Goal: Information Seeking & Learning: Learn about a topic

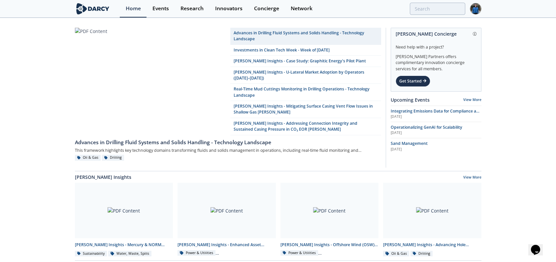
click at [433, 15] on div "Home Events Research Innovators Concierge Network" at bounding box center [300, 8] width 361 height 17
click at [433, 8] on input "search" at bounding box center [394, 9] width 142 height 12
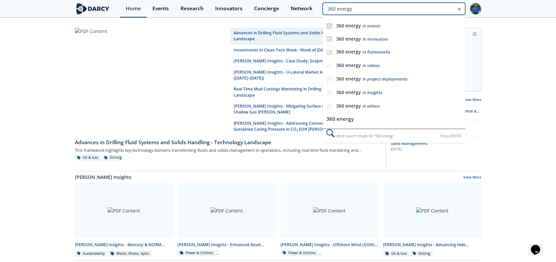
type input "360 energy"
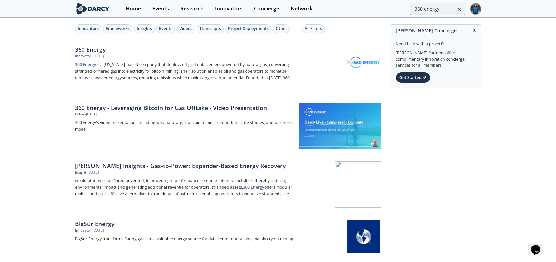
click at [107, 49] on div "360 Energy" at bounding box center [184, 49] width 218 height 9
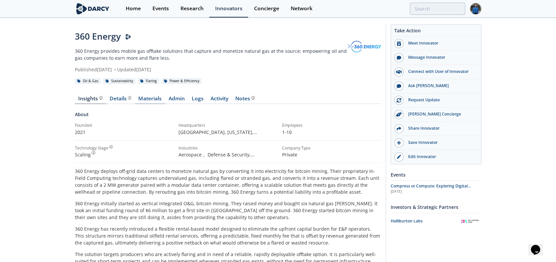
click at [141, 97] on link "Materials" at bounding box center [150, 100] width 30 height 8
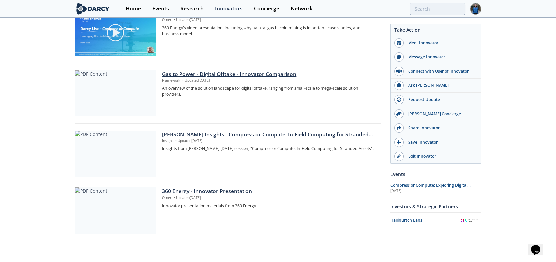
scroll to position [259, 0]
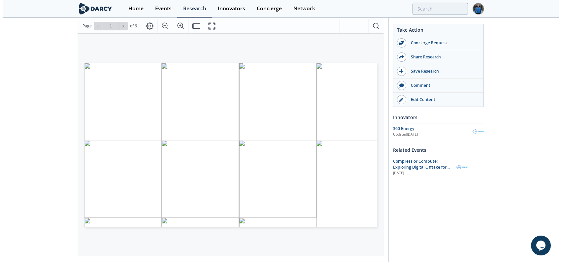
scroll to position [99, 0]
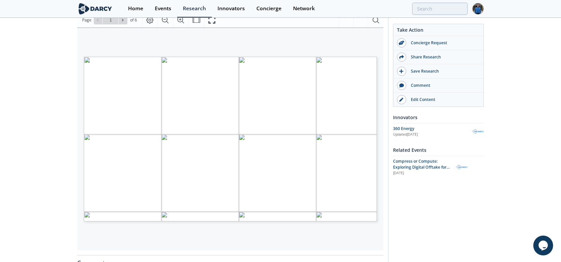
type input "2"
type input "6"
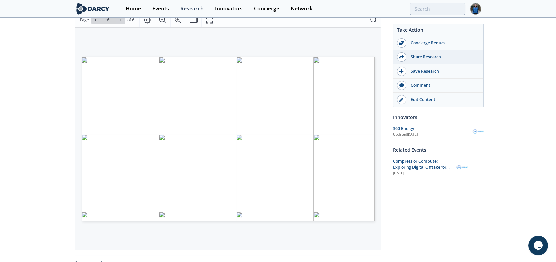
click at [421, 56] on div "Share Research" at bounding box center [443, 57] width 74 height 6
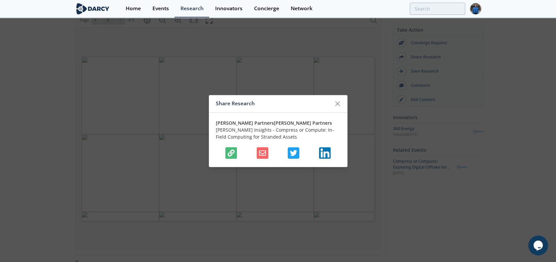
click at [228, 155] on icon "button" at bounding box center [231, 152] width 7 height 7
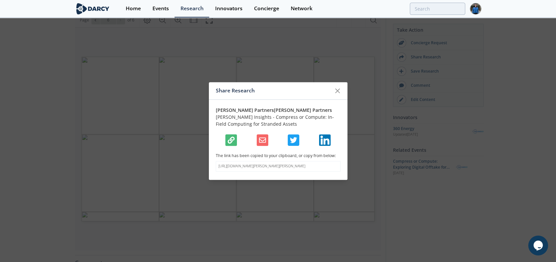
click at [326, 31] on div "Share Research Darcy Partners Darcy Partners Darcy Insights - Compress or Compu…" at bounding box center [278, 131] width 556 height 262
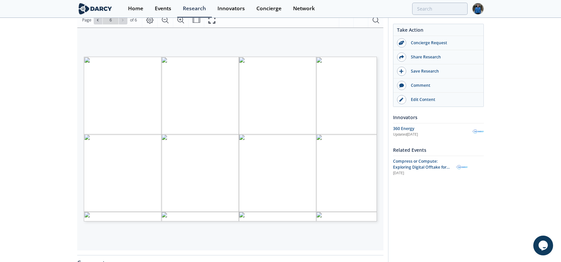
click at [109, 133] on span "Page 6" at bounding box center [347, 218] width 519 height 242
click at [208, 24] on button "Fullscreen" at bounding box center [212, 20] width 16 height 15
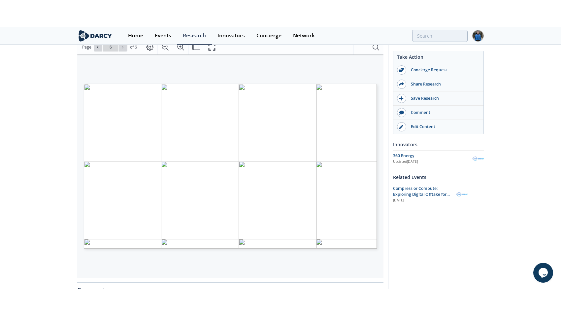
scroll to position [0, 0]
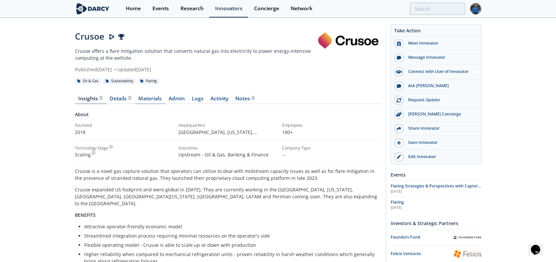
click at [152, 98] on link "Materials" at bounding box center [150, 100] width 30 height 8
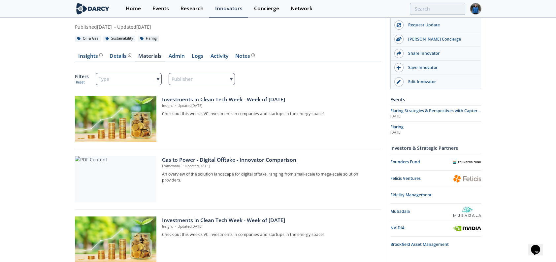
scroll to position [99, 0]
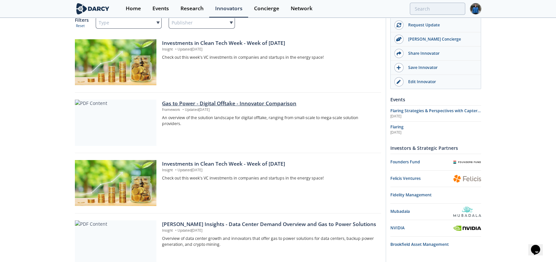
click at [214, 102] on div "Gas to Power - Digital Offtake - Innovator Comparison" at bounding box center [269, 104] width 214 height 8
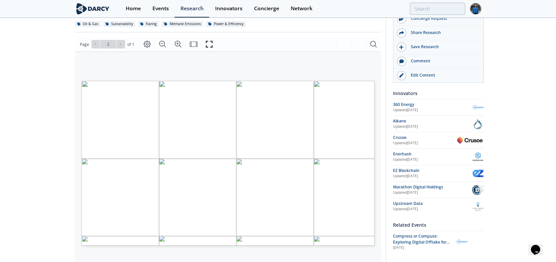
scroll to position [66, 0]
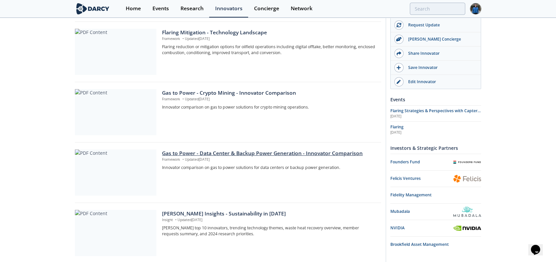
scroll to position [396, 0]
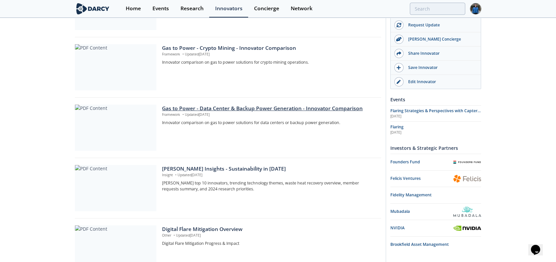
click at [235, 109] on div "Gas to Power - Data Center & Backup Power Generation - Innovator Comparison" at bounding box center [269, 109] width 214 height 8
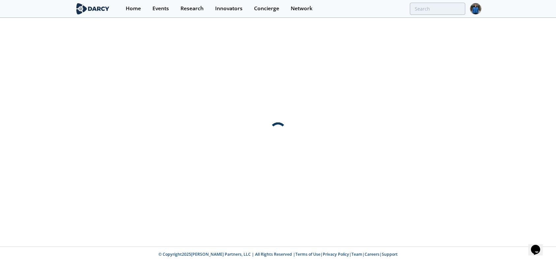
scroll to position [0, 0]
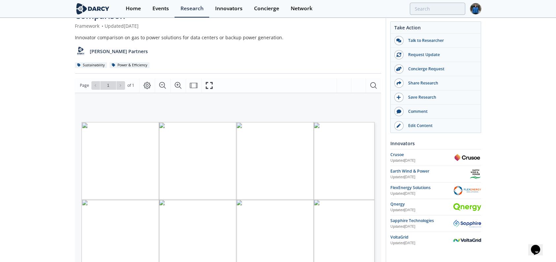
scroll to position [66, 0]
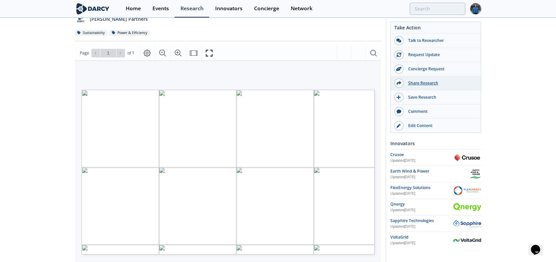
click at [416, 81] on div "Share Research" at bounding box center [441, 83] width 74 height 6
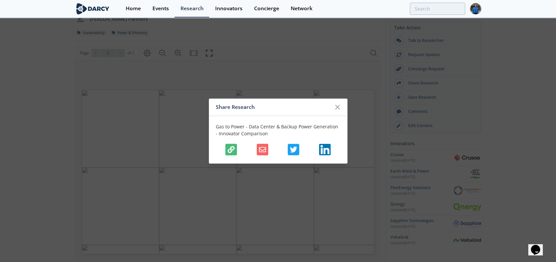
click at [228, 148] on icon "button" at bounding box center [231, 149] width 7 height 7
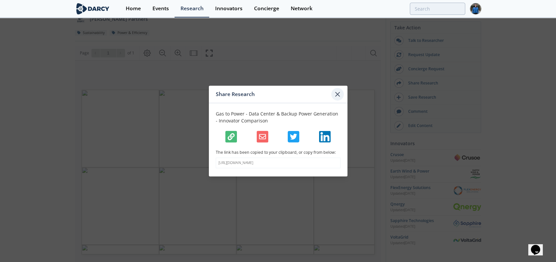
click at [337, 94] on icon at bounding box center [338, 94] width 8 height 8
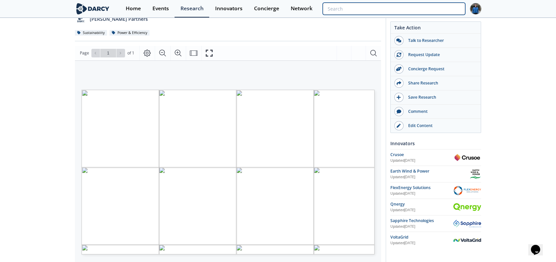
click at [419, 15] on div at bounding box center [394, 9] width 142 height 12
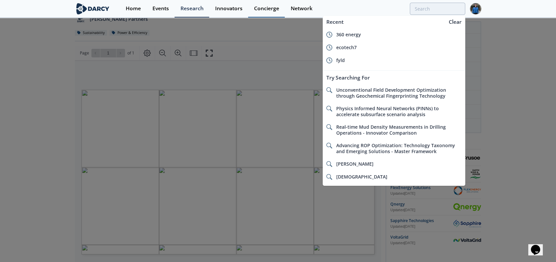
drag, startPoint x: 123, startPoint y: 7, endPoint x: 275, endPoint y: 11, distance: 151.2
click at [123, 7] on link "Home" at bounding box center [133, 8] width 27 height 17
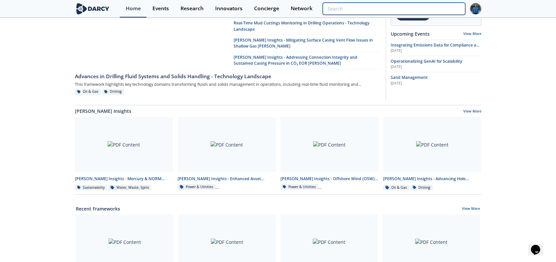
click at [428, 8] on input "search" at bounding box center [394, 9] width 142 height 12
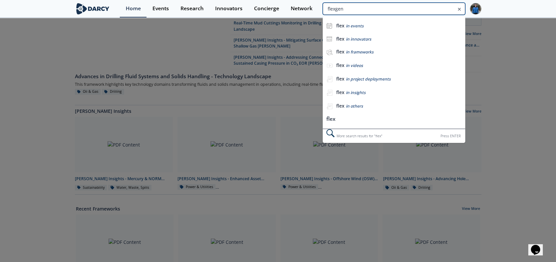
type input "flexgen"
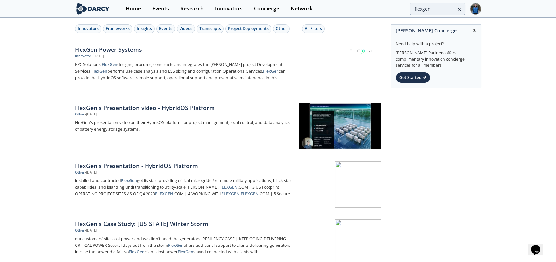
click at [366, 50] on img at bounding box center [364, 51] width 32 height 10
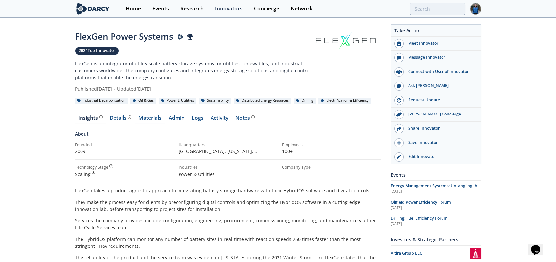
click at [158, 116] on link "Materials" at bounding box center [150, 120] width 30 height 8
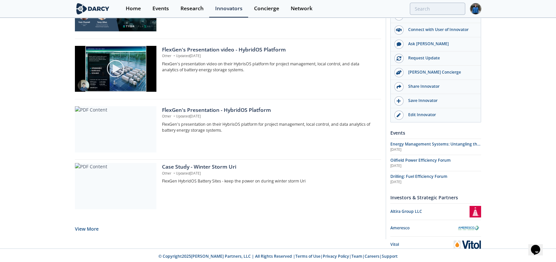
scroll to position [536, 0]
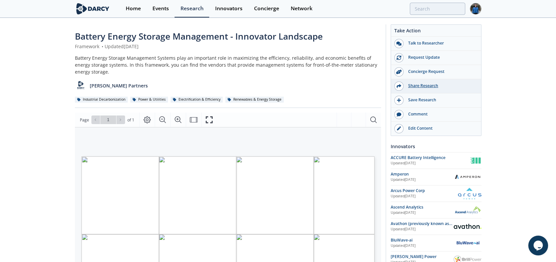
click at [419, 85] on div "Share Research" at bounding box center [441, 86] width 74 height 6
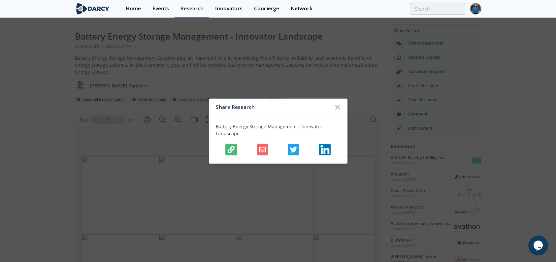
click at [226, 150] on button "button" at bounding box center [231, 150] width 12 height 12
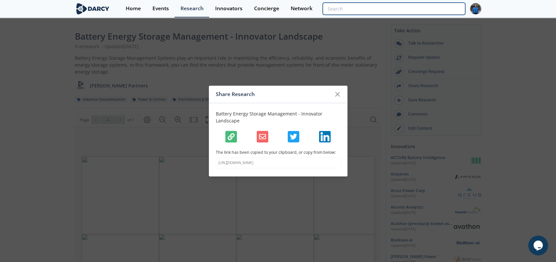
click at [424, 9] on input "search" at bounding box center [394, 9] width 142 height 12
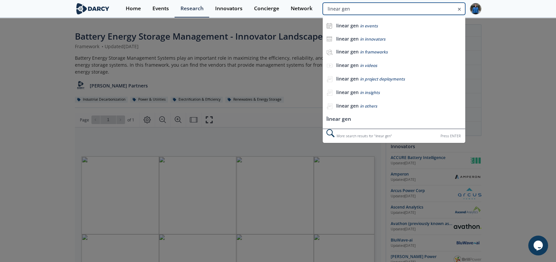
type input "linear gen"
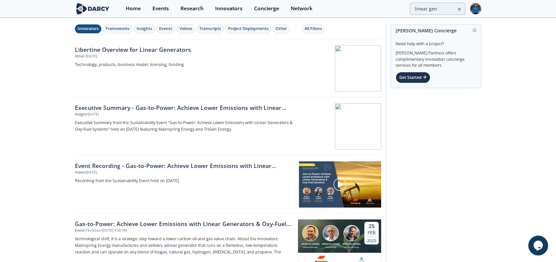
click at [89, 28] on div "Innovators" at bounding box center [88, 29] width 21 height 6
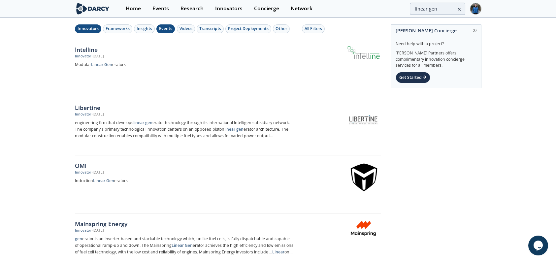
click at [164, 29] on div "Events" at bounding box center [165, 29] width 13 height 6
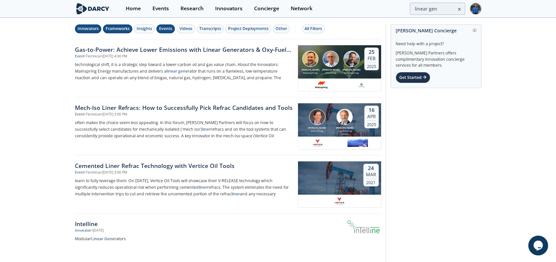
click at [128, 30] on div "Frameworks" at bounding box center [118, 29] width 24 height 6
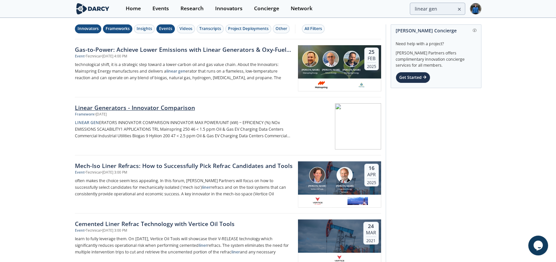
click at [157, 109] on div "Linear Generators - Innovator Comparison" at bounding box center [184, 107] width 218 height 9
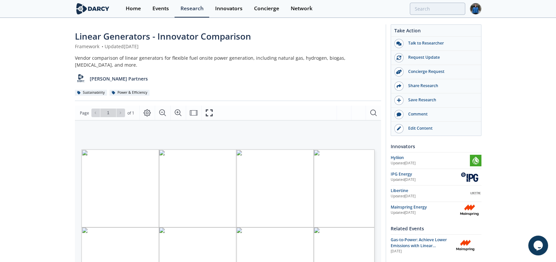
type input "linear gen"
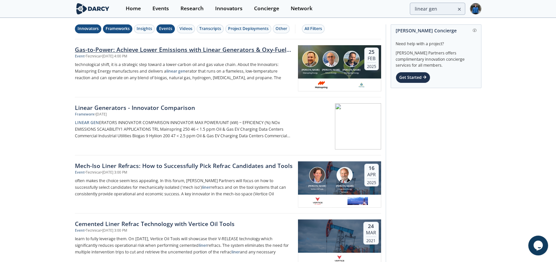
click at [192, 54] on div "Event • Technical • Feb 25, 2025 - 4:00 PM" at bounding box center [184, 56] width 218 height 5
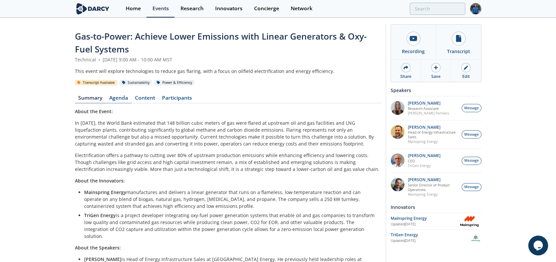
click at [129, 95] on link "Agenda" at bounding box center [119, 99] width 26 height 8
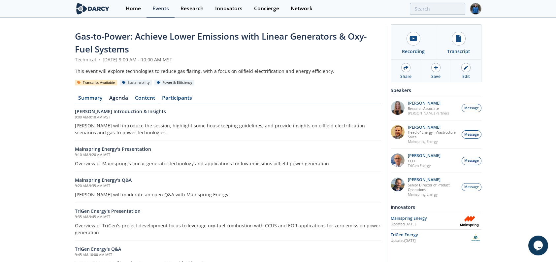
click at [152, 95] on link "Content" at bounding box center [145, 99] width 27 height 8
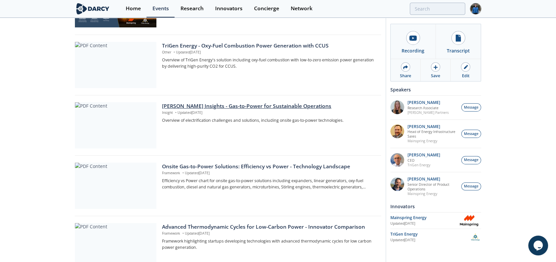
scroll to position [198, 0]
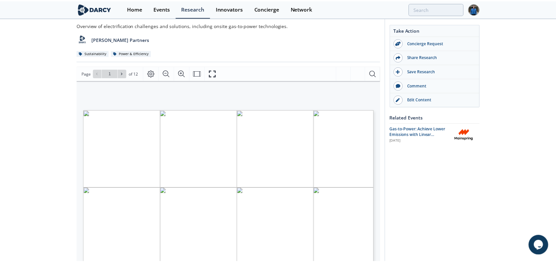
scroll to position [33, 0]
click at [122, 72] on icon at bounding box center [123, 73] width 4 height 4
type input "3"
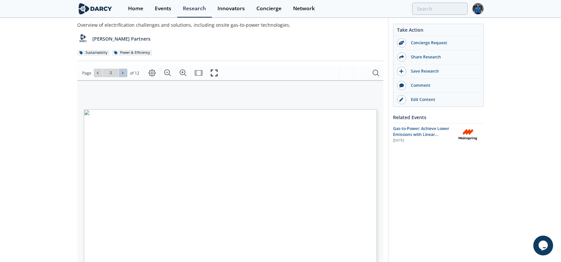
click at [122, 72] on icon at bounding box center [123, 73] width 4 height 4
type input "4"
click at [122, 72] on icon at bounding box center [123, 73] width 4 height 4
type input "5"
click at [122, 72] on icon at bounding box center [123, 73] width 4 height 4
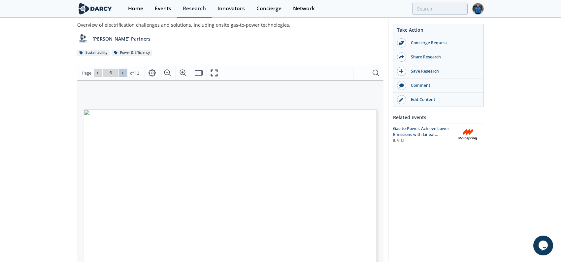
type input "6"
click at [122, 72] on icon at bounding box center [123, 73] width 4 height 4
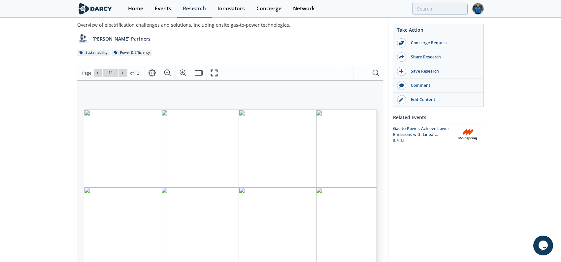
type input "12"
click at [122, 72] on div "Go to Page 12" at bounding box center [111, 73] width 34 height 9
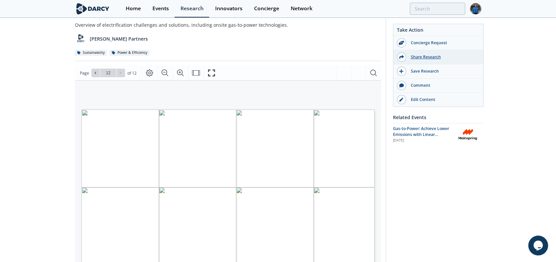
click at [421, 58] on div "Share Research" at bounding box center [443, 57] width 74 height 6
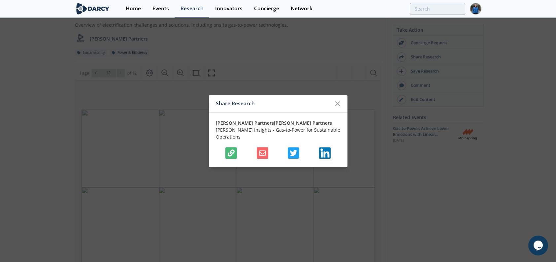
click at [234, 149] on icon "button" at bounding box center [231, 152] width 7 height 7
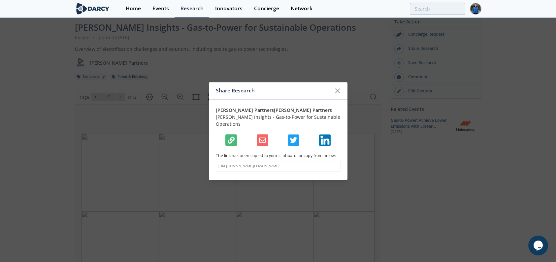
scroll to position [0, 0]
